Goal: Information Seeking & Learning: Learn about a topic

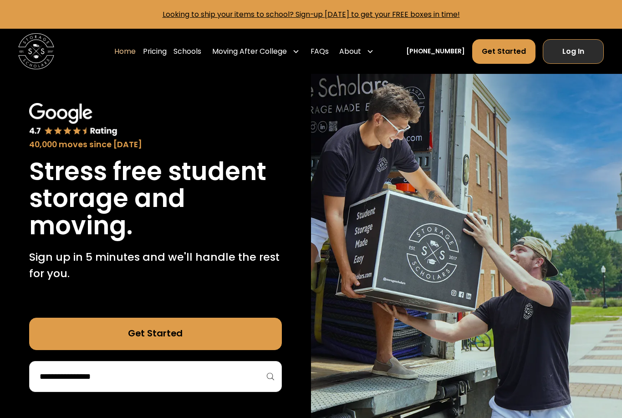
click at [572, 53] on link "Log In" at bounding box center [574, 51] width 62 height 24
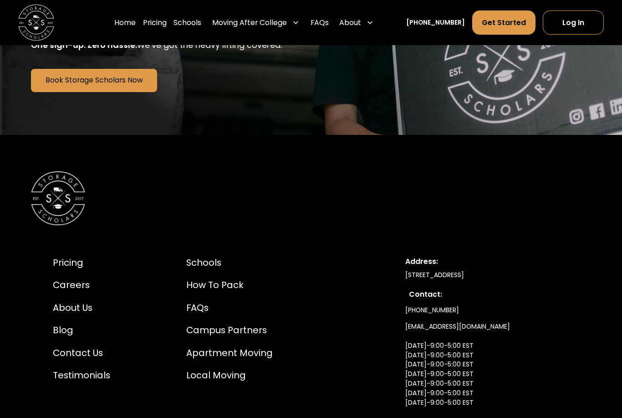
scroll to position [2250, 0]
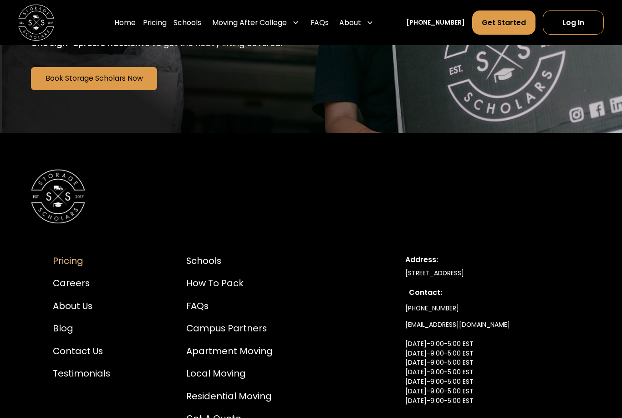
click at [70, 255] on div "Pricing" at bounding box center [81, 262] width 57 height 14
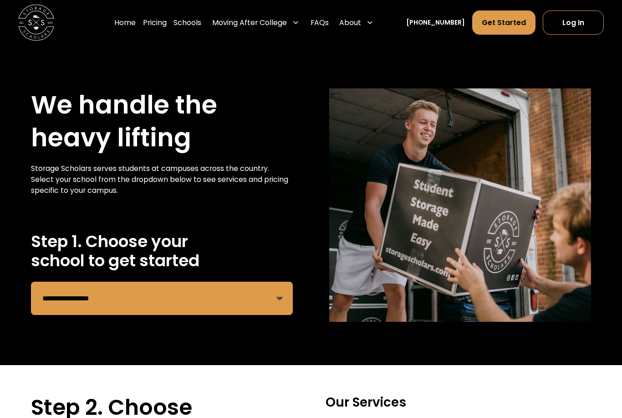
click at [86, 301] on select "**********" at bounding box center [162, 298] width 262 height 33
select select "**********"
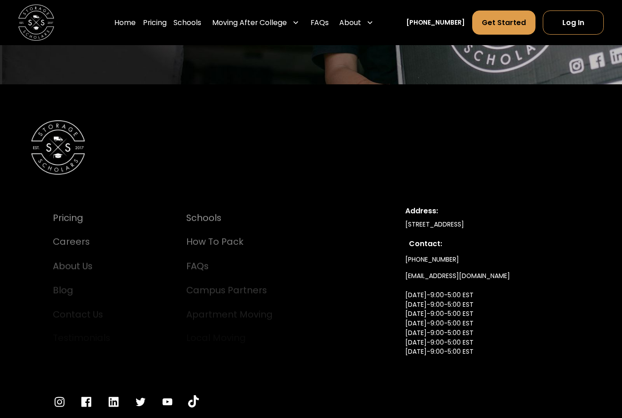
scroll to position [1709, 0]
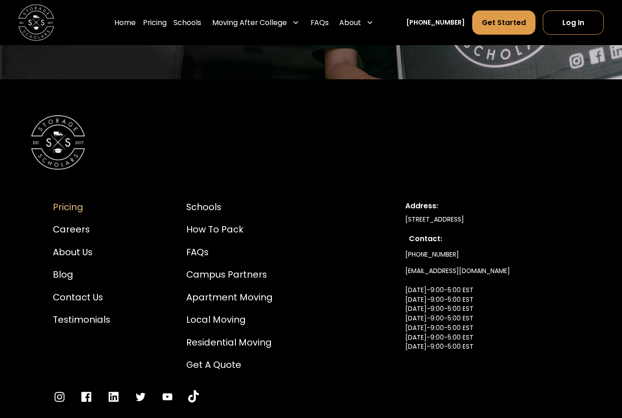
click at [72, 201] on div "Pricing" at bounding box center [81, 208] width 57 height 14
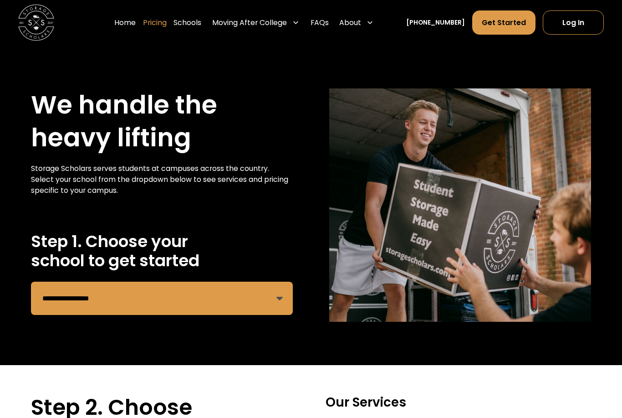
click at [167, 25] on link "Pricing" at bounding box center [155, 22] width 24 height 25
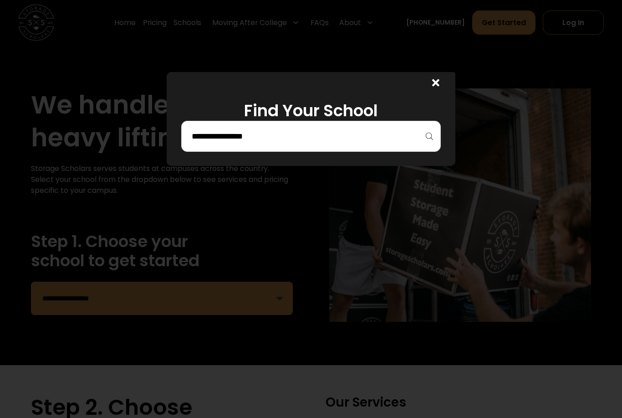
click at [206, 138] on input "search" at bounding box center [311, 136] width 241 height 15
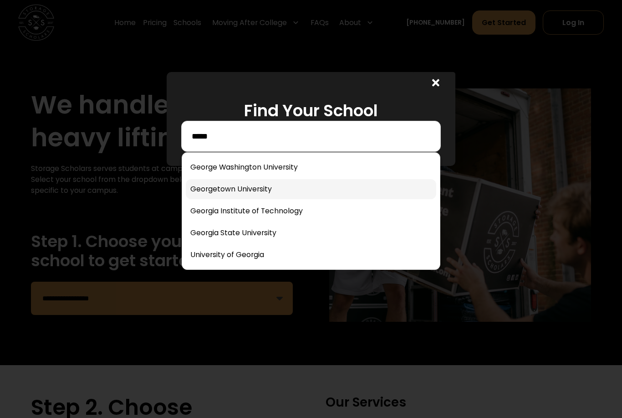
type input "*****"
click at [206, 194] on link at bounding box center [311, 189] width 251 height 20
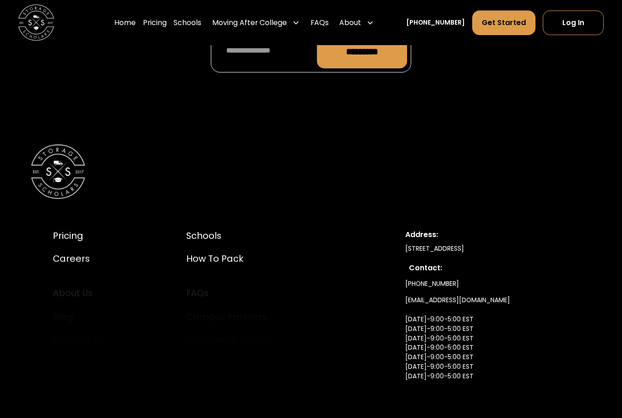
scroll to position [4885, 0]
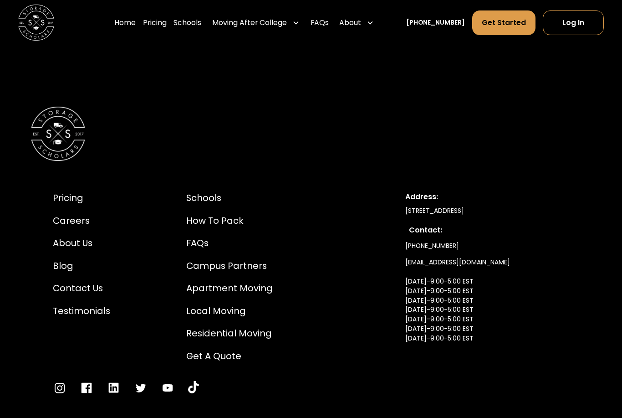
click at [67, 323] on div "Pricing Careers About Us Blog Contact Us Testimonials Schools How to Pack FAQs …" at bounding box center [179, 276] width 253 height 171
click at [73, 339] on div "Pricing Careers About Us Blog Contact Us Testimonials Schools How to Pack FAQs …" at bounding box center [217, 292] width 328 height 203
click at [68, 191] on div "Pricing" at bounding box center [81, 198] width 57 height 14
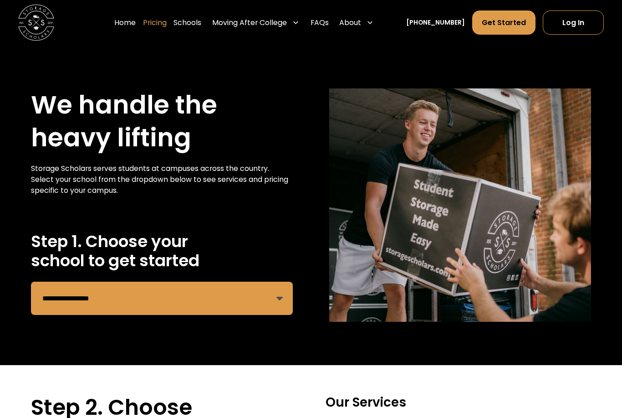
click at [167, 26] on link "Pricing" at bounding box center [155, 22] width 24 height 25
click at [165, 21] on link "Pricing" at bounding box center [155, 22] width 24 height 25
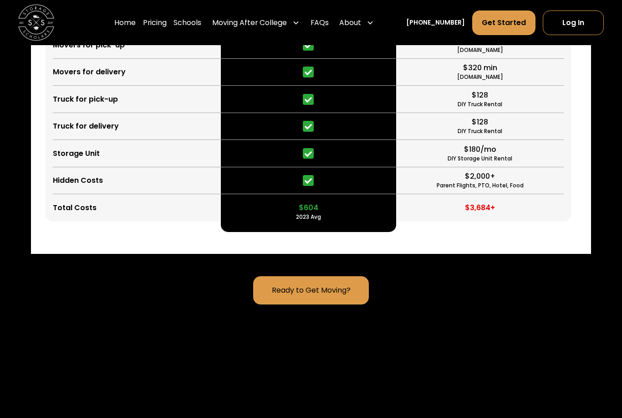
click at [273, 23] on div "Moving After College" at bounding box center [249, 22] width 75 height 11
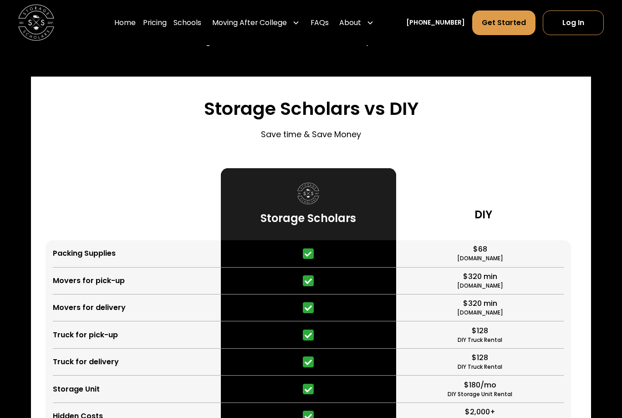
scroll to position [2118, 0]
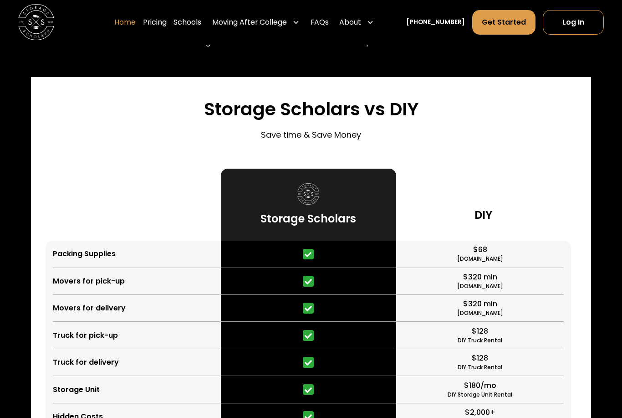
click at [136, 30] on link "Home" at bounding box center [124, 22] width 21 height 25
